Goal: Information Seeking & Learning: Learn about a topic

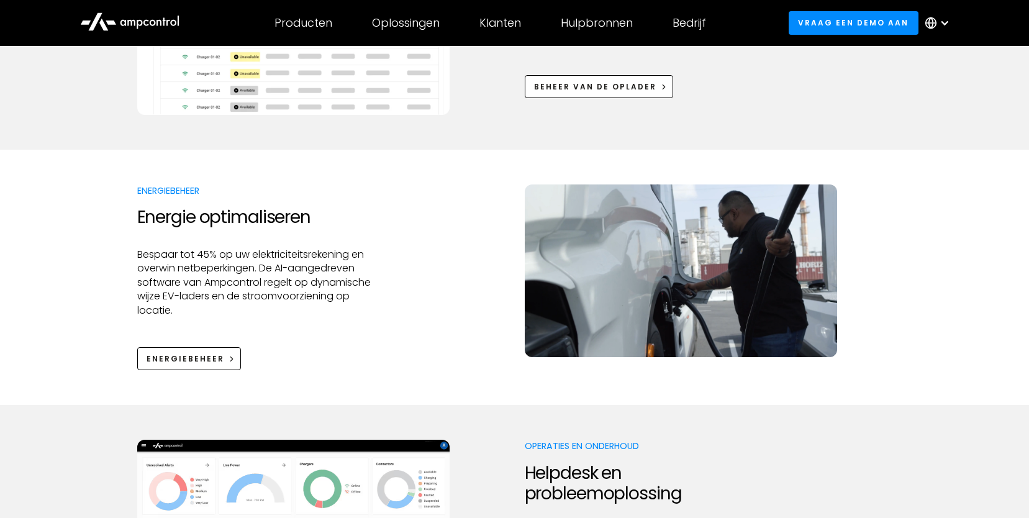
scroll to position [849, 0]
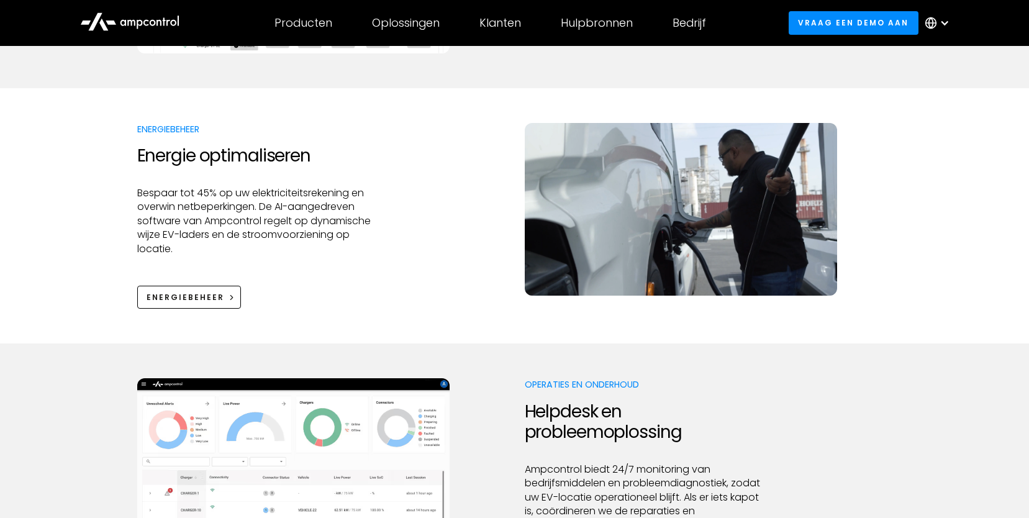
click at [947, 25] on div at bounding box center [945, 23] width 10 height 10
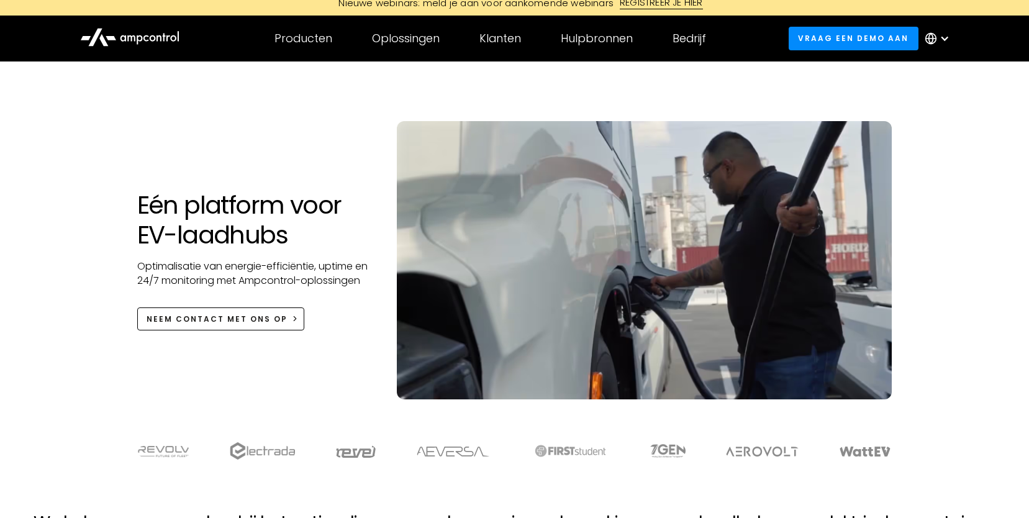
scroll to position [0, 0]
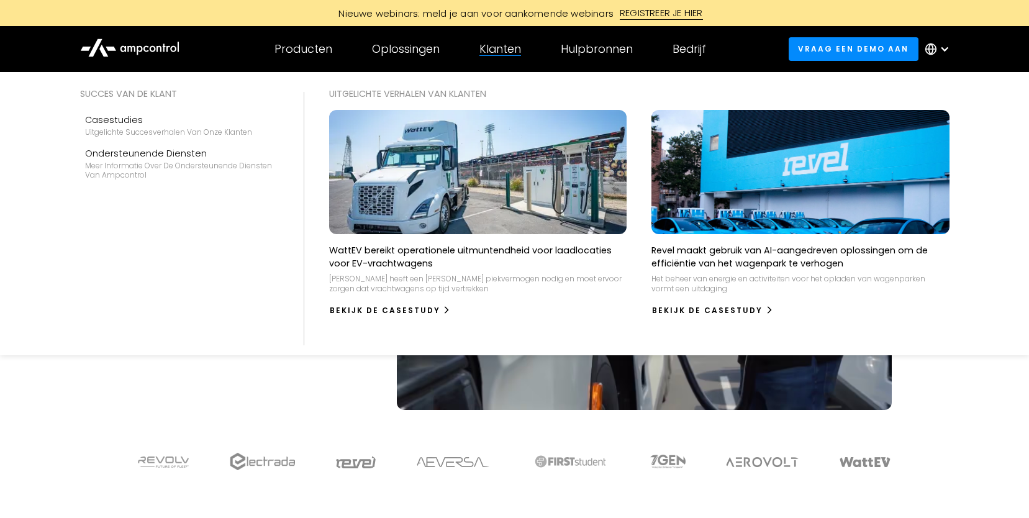
click at [508, 52] on div "Klanten" at bounding box center [501, 49] width 42 height 14
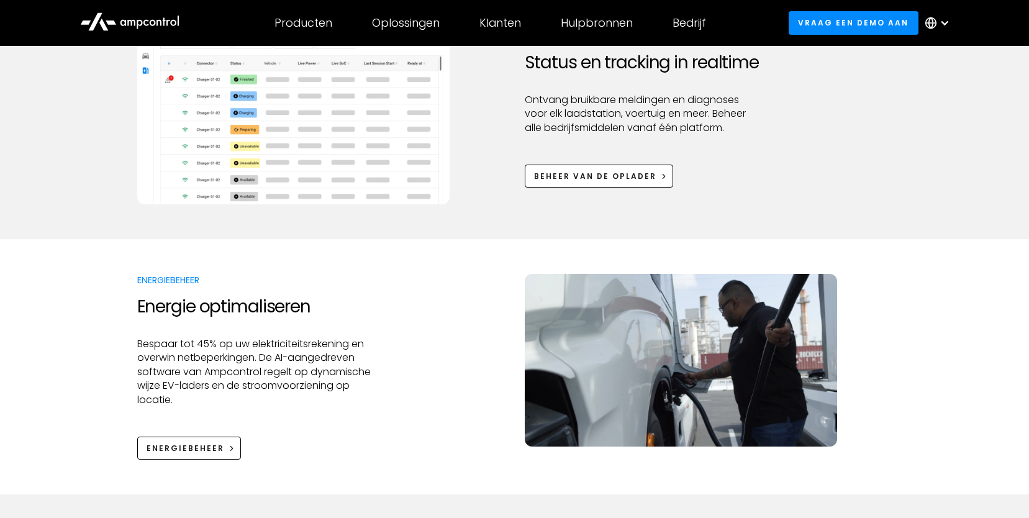
scroll to position [534, 0]
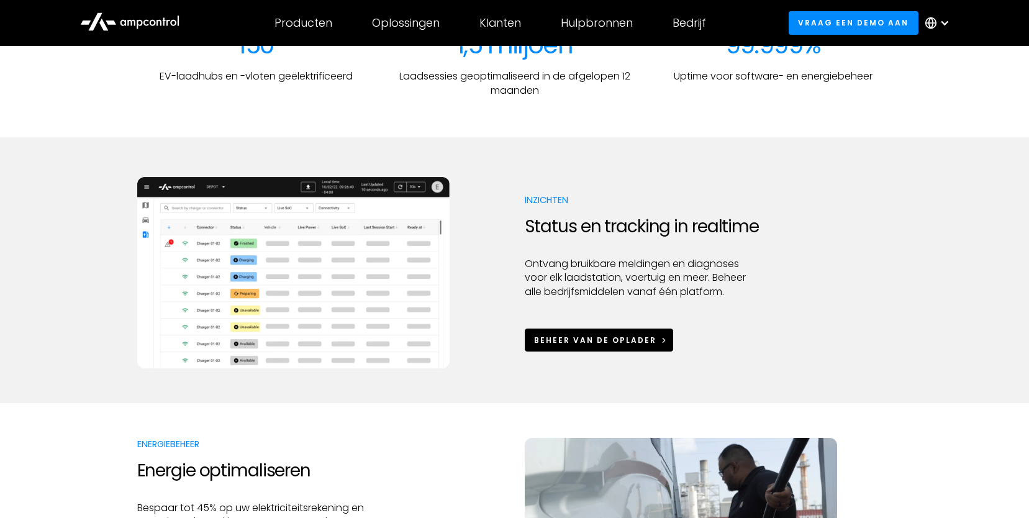
click at [572, 341] on div "Beheer van de oplader" at bounding box center [595, 340] width 122 height 11
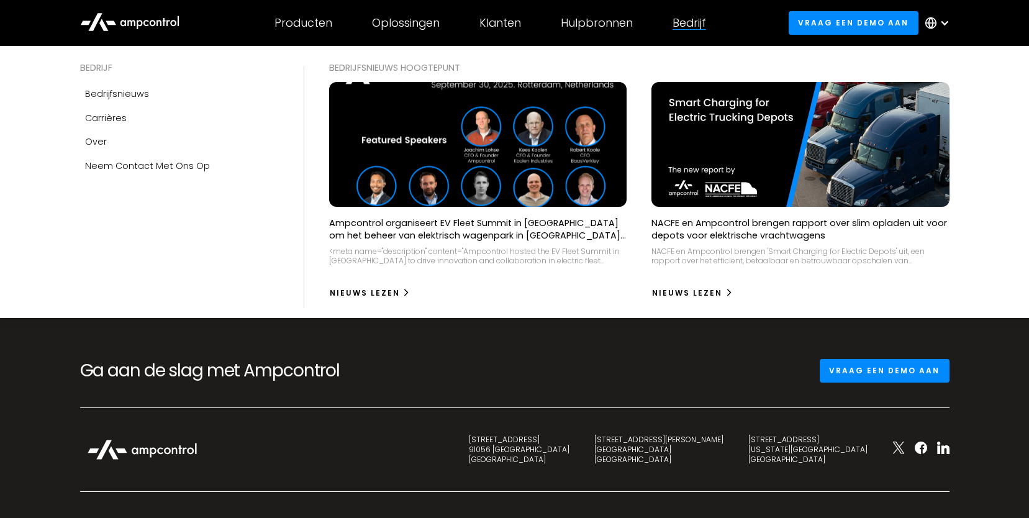
scroll to position [4331, 0]
